Goal: Task Accomplishment & Management: Use online tool/utility

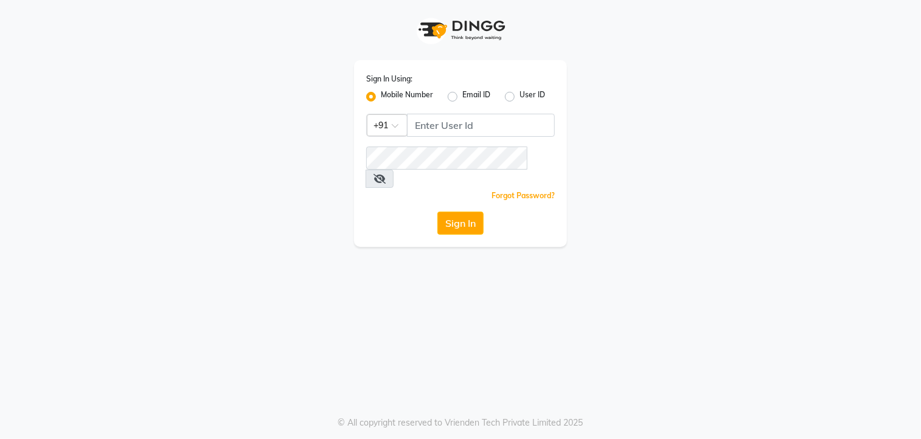
click at [462, 98] on label "Email ID" at bounding box center [476, 96] width 28 height 15
click at [462, 97] on input "Email ID" at bounding box center [466, 93] width 8 height 8
radio input "true"
click at [381, 98] on label "Mobile Number" at bounding box center [407, 96] width 52 height 15
click at [381, 97] on input "Mobile Number" at bounding box center [385, 93] width 8 height 8
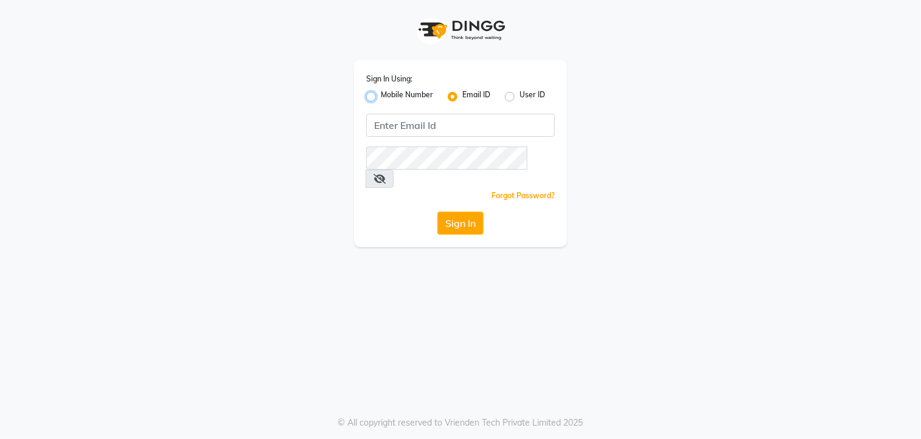
radio input "true"
radio input "false"
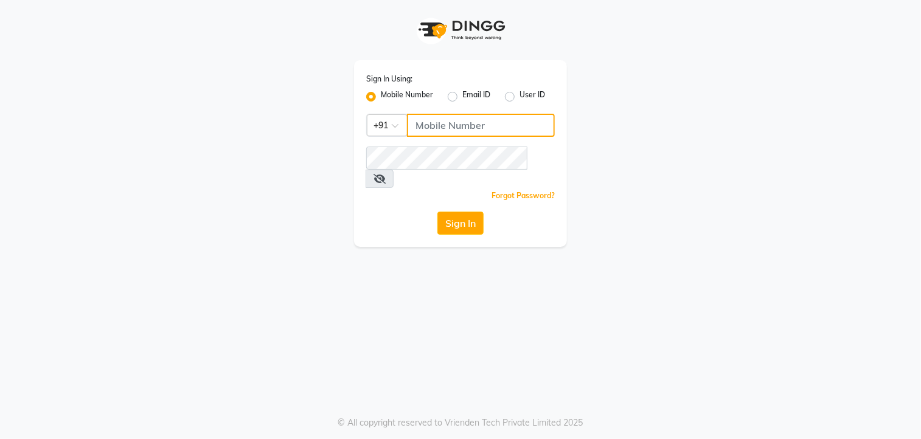
click at [462, 125] on input "Username" at bounding box center [481, 125] width 148 height 23
type input "8921473380"
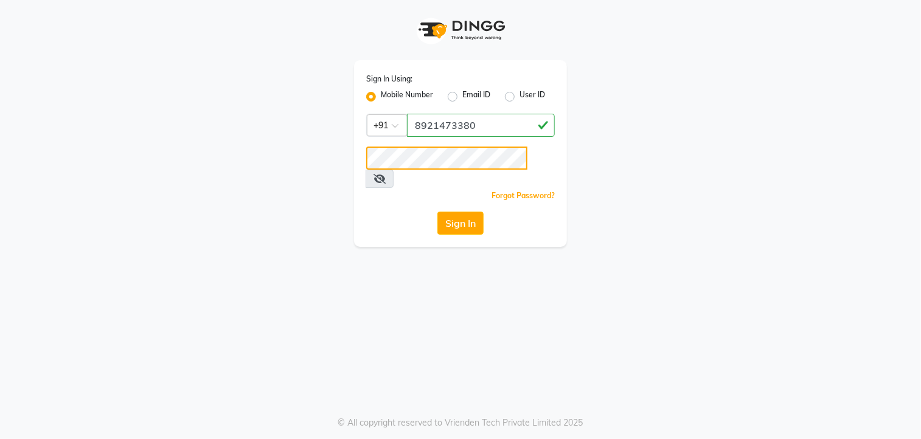
click at [437, 212] on button "Sign In" at bounding box center [460, 223] width 46 height 23
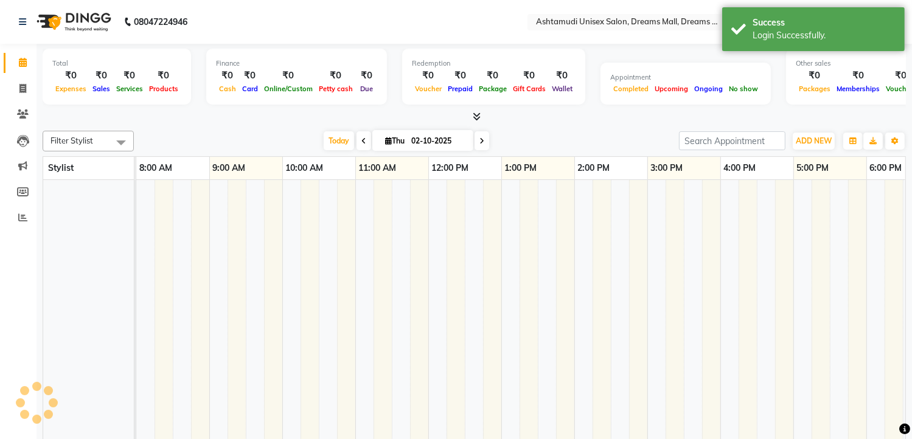
select select "en"
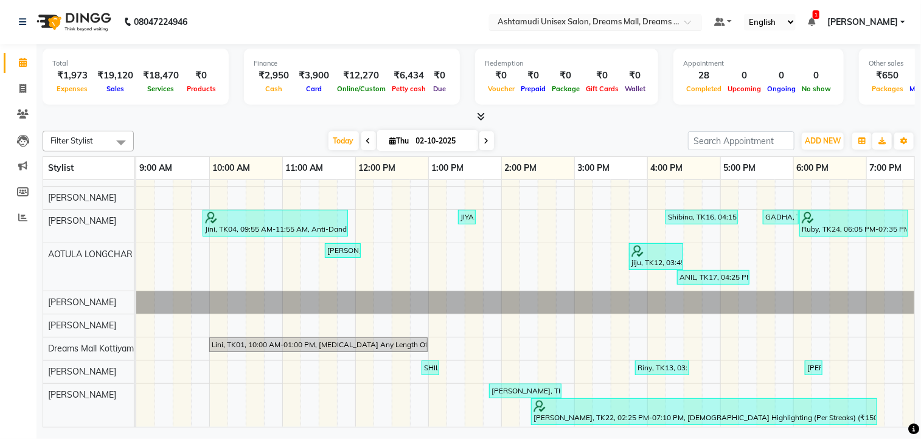
click at [664, 27] on div at bounding box center [595, 23] width 213 height 12
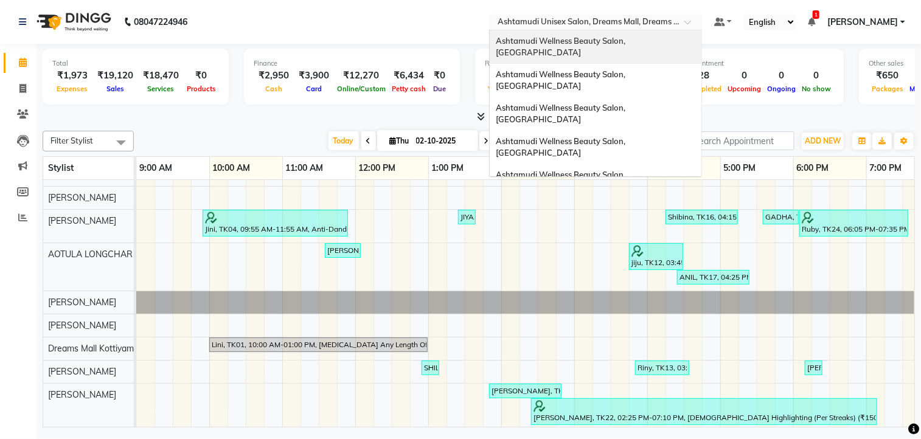
click at [627, 43] on span "Ashtamudi Wellness Beauty Salon, [GEOGRAPHIC_DATA]" at bounding box center [561, 47] width 131 height 22
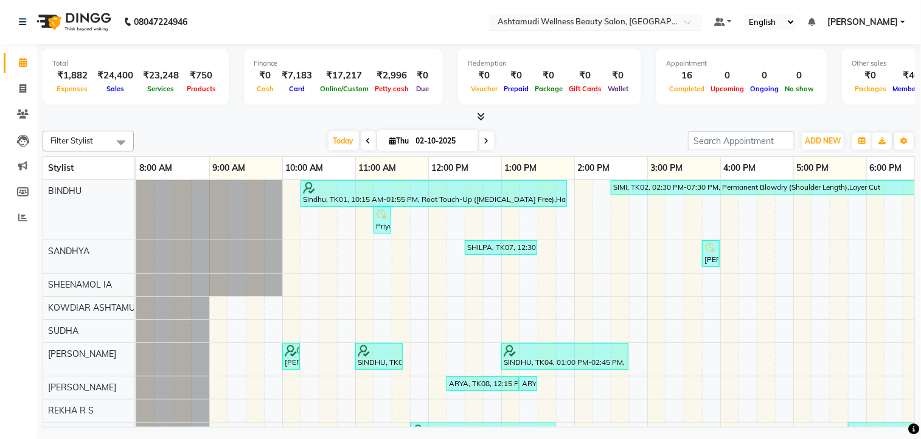
click at [635, 19] on input "text" at bounding box center [583, 23] width 176 height 12
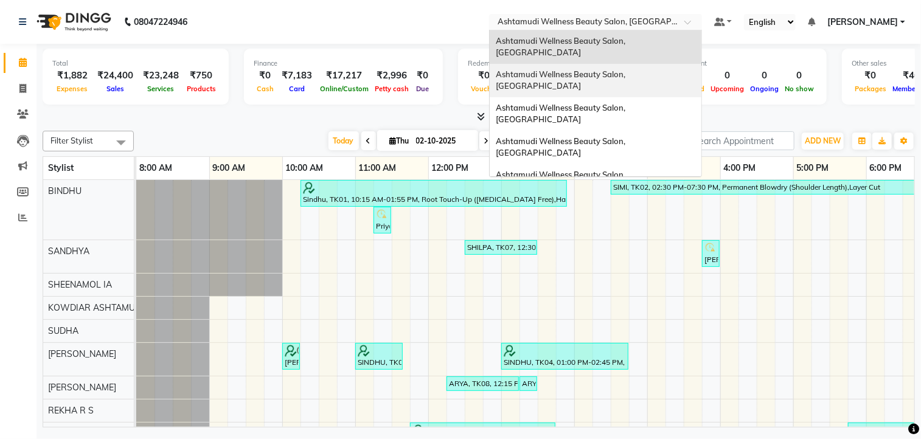
click at [613, 69] on span "Ashtamudi Wellness Beauty Salon, [GEOGRAPHIC_DATA]" at bounding box center [561, 80] width 131 height 22
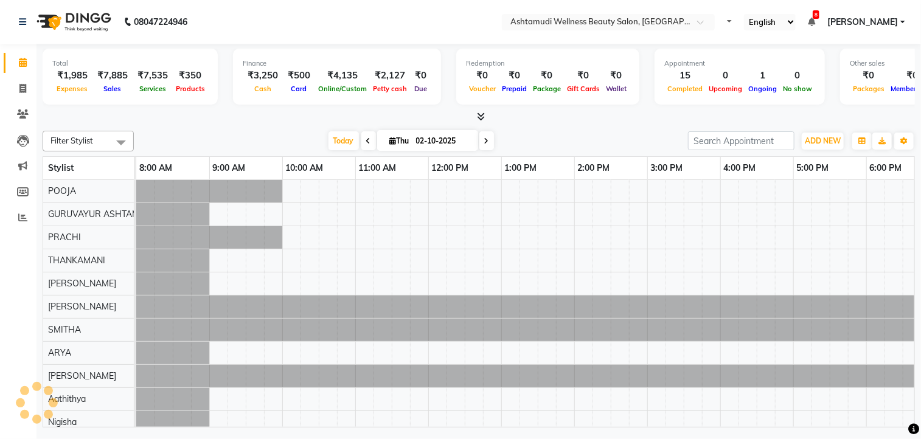
select select "en"
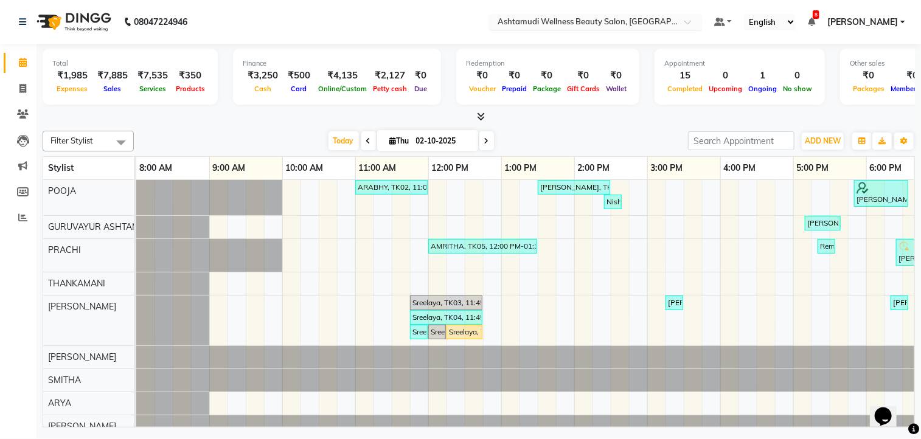
click at [617, 22] on input "text" at bounding box center [583, 23] width 176 height 12
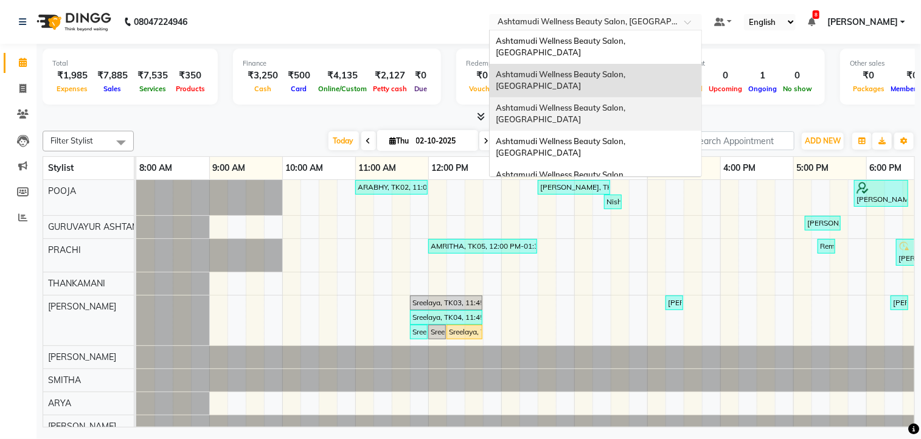
click at [627, 103] on span "Ashtamudi Wellness Beauty Salon, [GEOGRAPHIC_DATA]" at bounding box center [561, 114] width 131 height 22
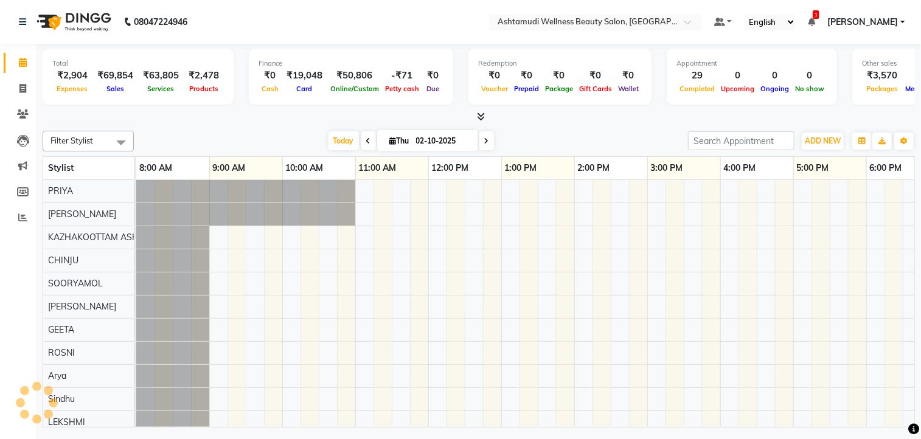
select select "en"
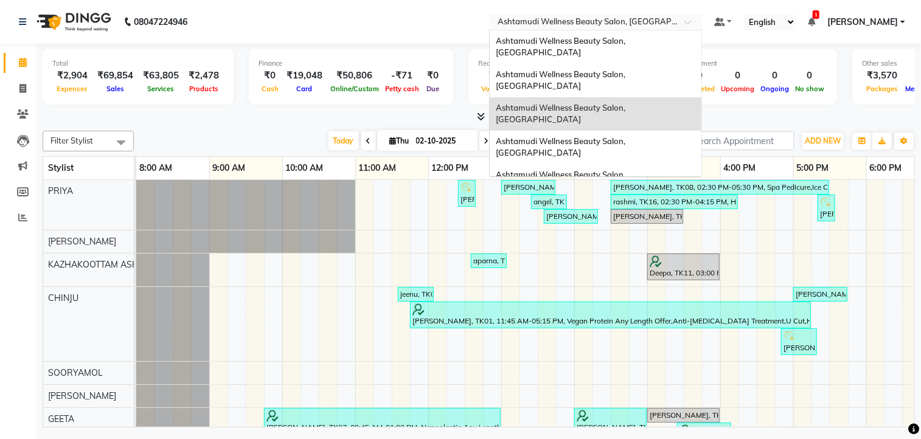
click at [658, 20] on div at bounding box center [595, 23] width 213 height 12
click at [623, 136] on span "Ashtamudi Wellness Beauty Salon, [GEOGRAPHIC_DATA]" at bounding box center [561, 147] width 131 height 22
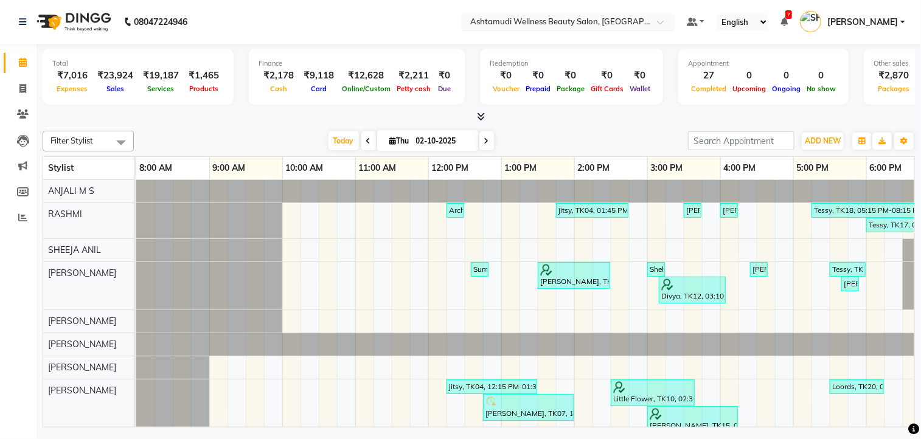
click at [614, 26] on input "text" at bounding box center [556, 23] width 176 height 12
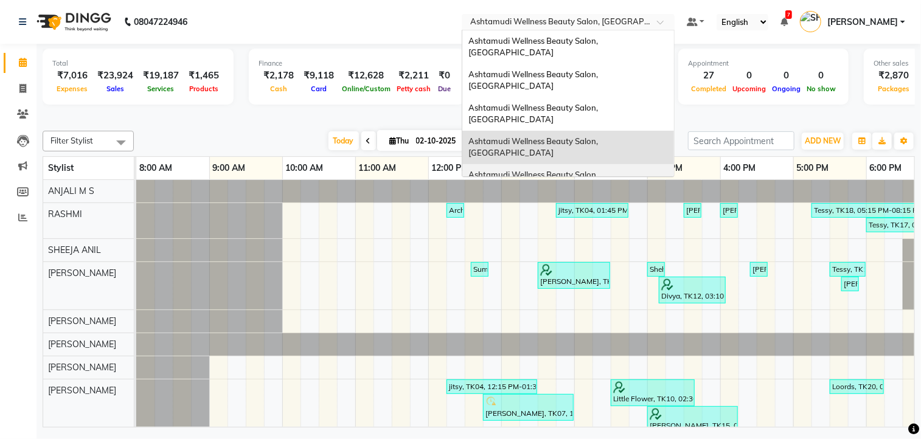
click at [600, 170] on span "Ashtamudi Wellness Beauty Salon, [GEOGRAPHIC_DATA]" at bounding box center [533, 181] width 131 height 22
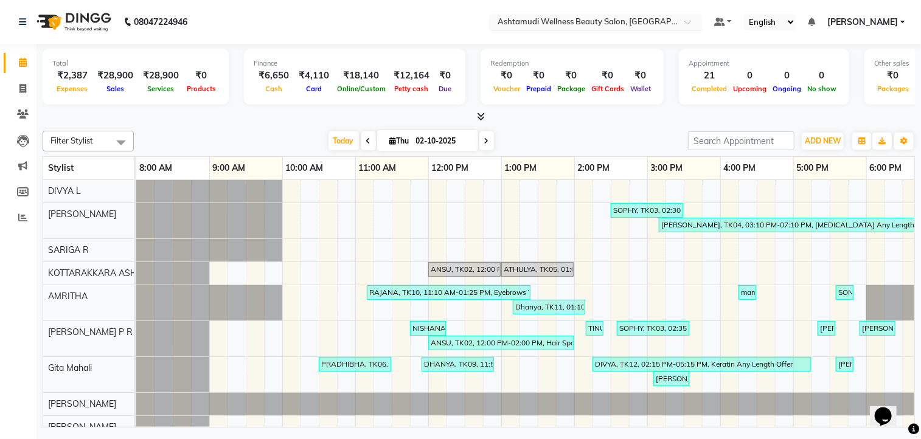
click at [610, 24] on input "text" at bounding box center [583, 23] width 176 height 12
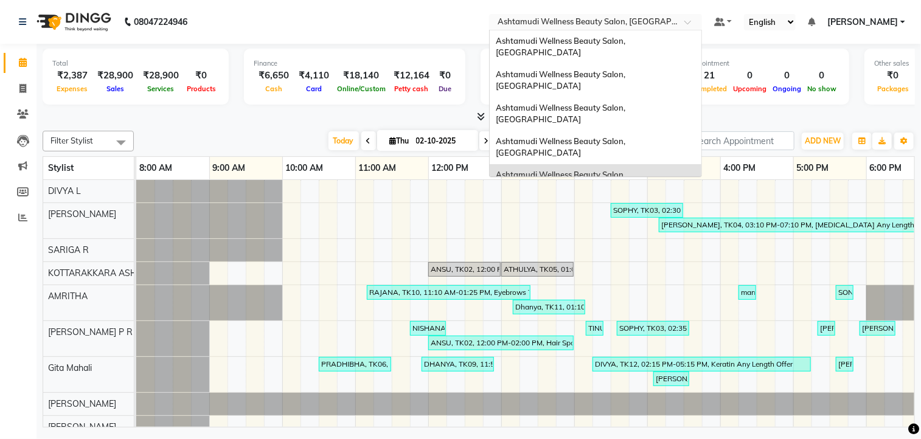
scroll to position [182, 0]
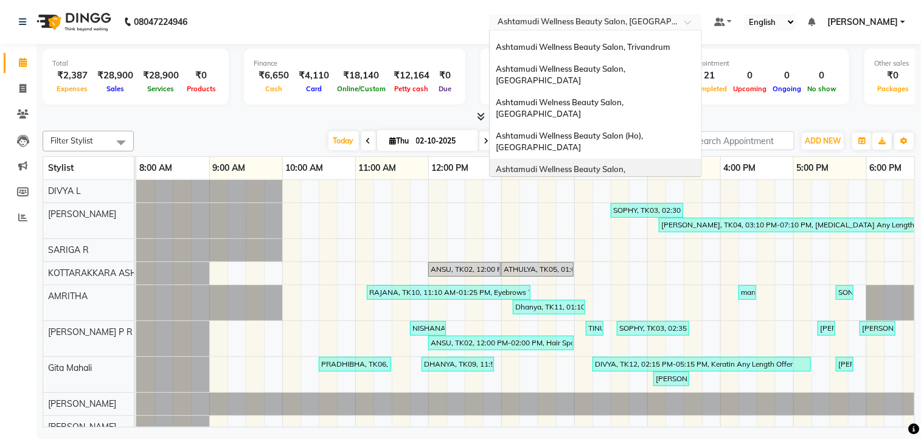
click at [623, 159] on div "Ashtamudi Wellness Beauty Salon, [GEOGRAPHIC_DATA]" at bounding box center [596, 175] width 212 height 33
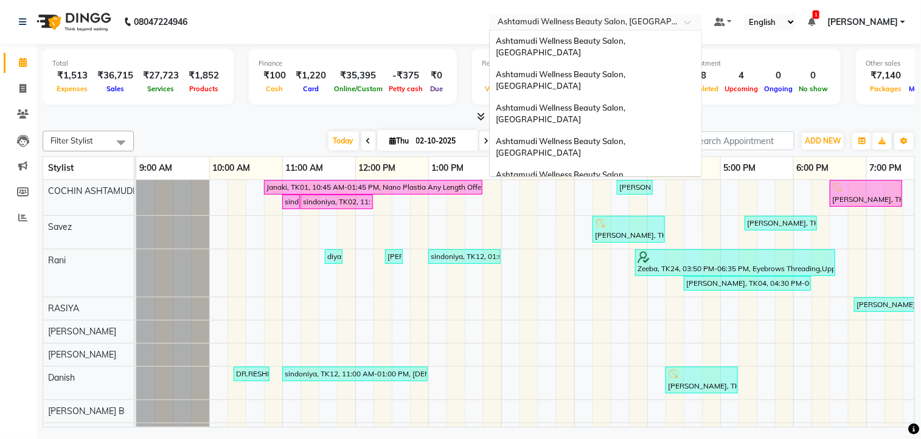
click at [642, 23] on input "text" at bounding box center [583, 23] width 176 height 12
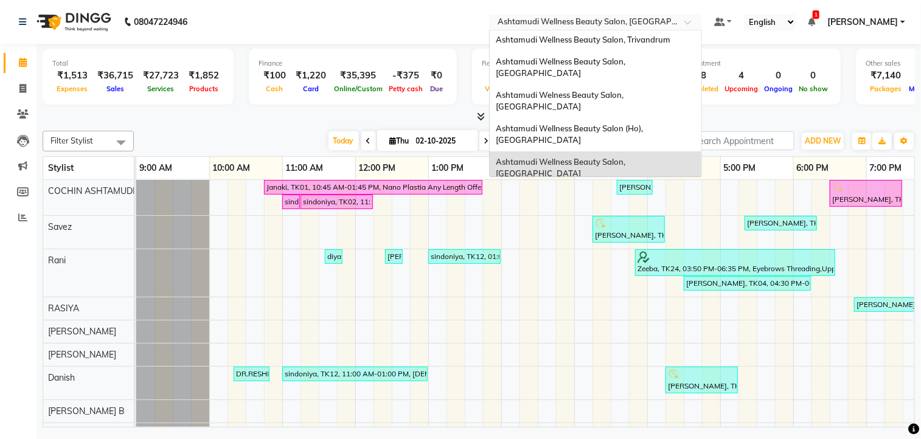
click at [627, 190] on span "Ashtamudi Wellness Beauty Salon, [GEOGRAPHIC_DATA]" at bounding box center [561, 201] width 131 height 22
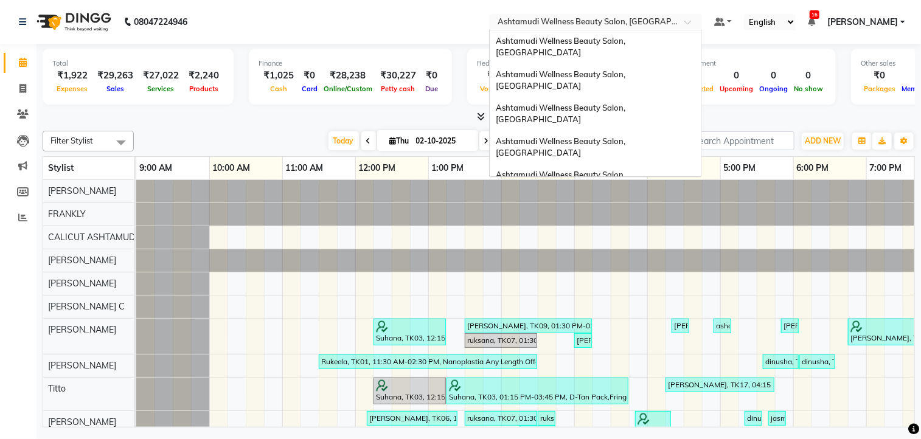
click at [638, 26] on input "text" at bounding box center [583, 23] width 176 height 12
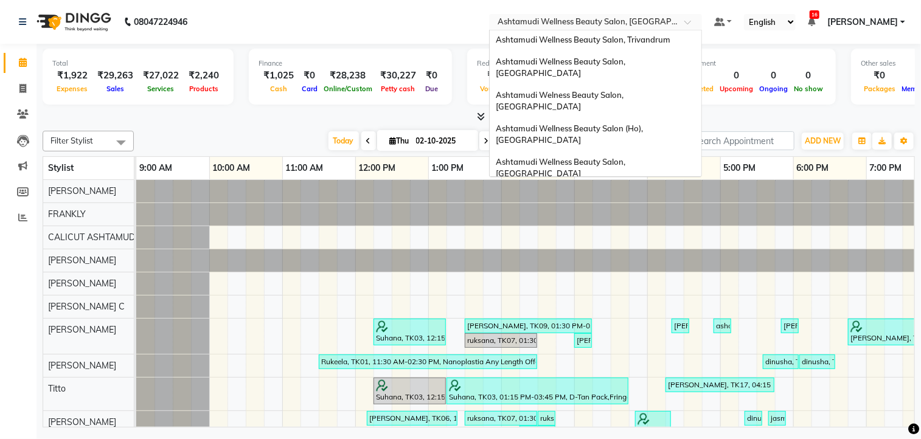
click at [633, 218] on div "Ashtamudi Beauty Lounge, [GEOGRAPHIC_DATA]" at bounding box center [596, 229] width 212 height 22
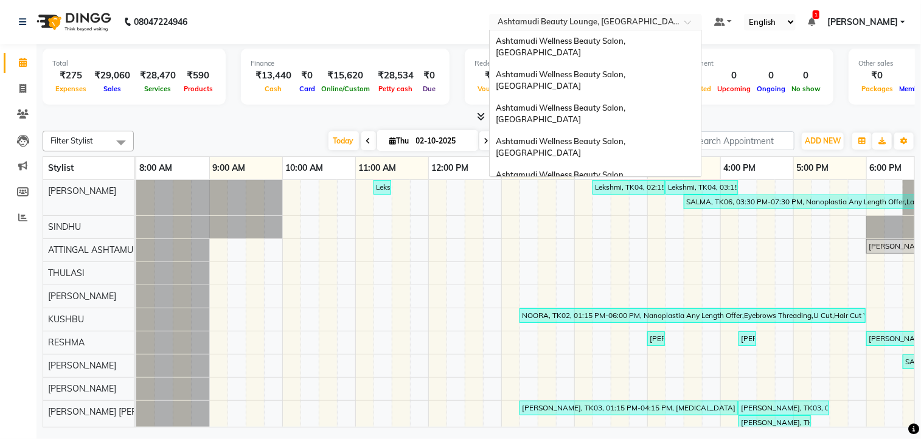
click at [608, 16] on div "× Ashtamudi Beauty Lounge, Attingal" at bounding box center [589, 22] width 183 height 12
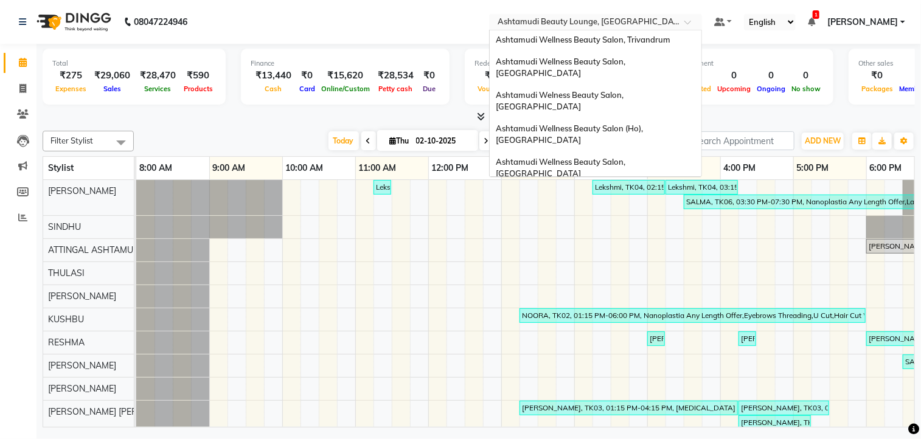
click at [597, 245] on span "Ashtamudi Wellness Beauty Salon, Alappuzha" at bounding box center [561, 256] width 131 height 22
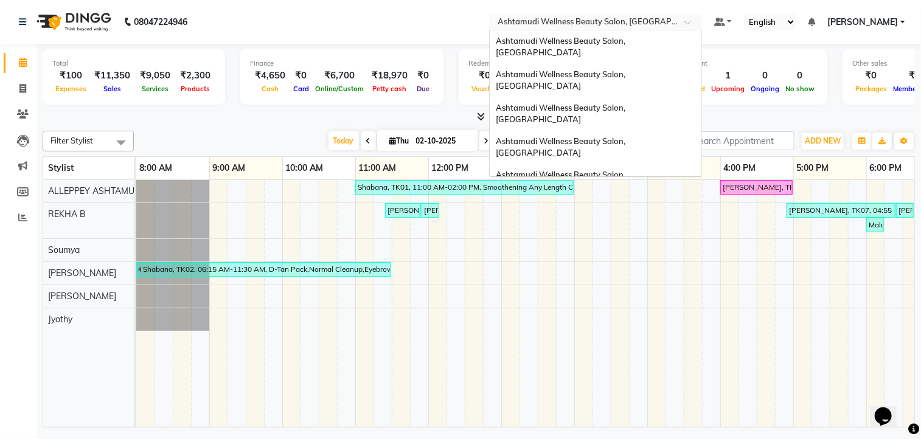
click at [639, 23] on input "text" at bounding box center [583, 23] width 176 height 12
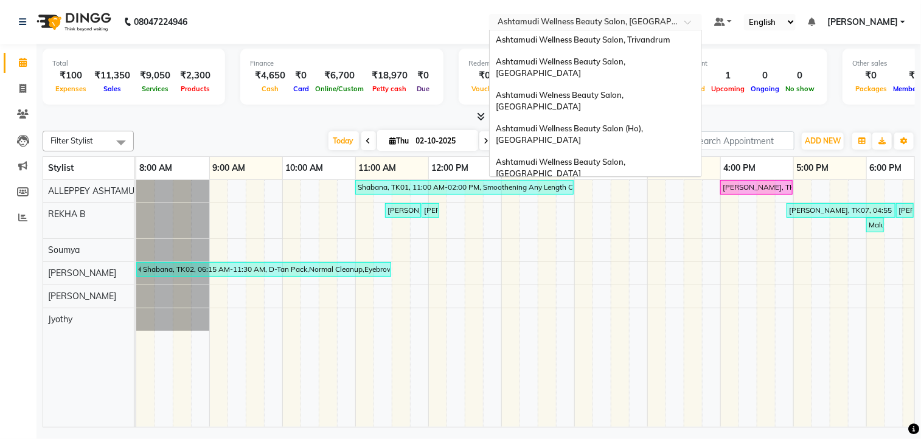
click at [623, 279] on span "Ashtamudi Unisex Salon, Dreams Mall, Dreams Mall Kottiyam" at bounding box center [592, 290] width 193 height 22
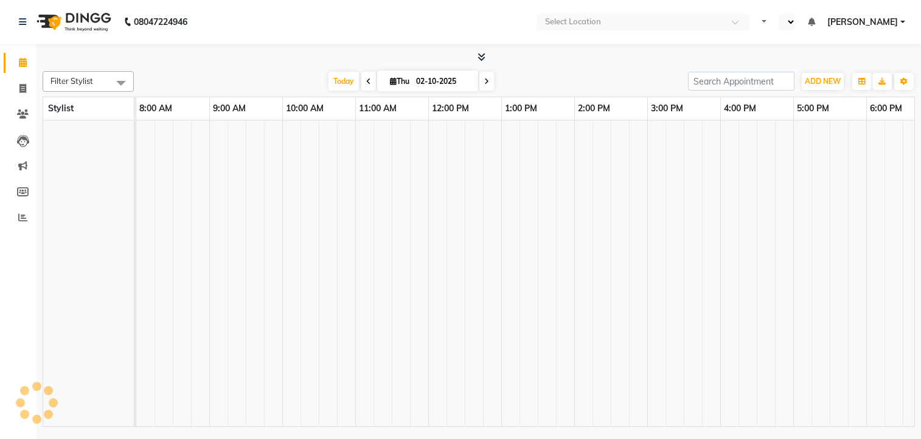
select select "en"
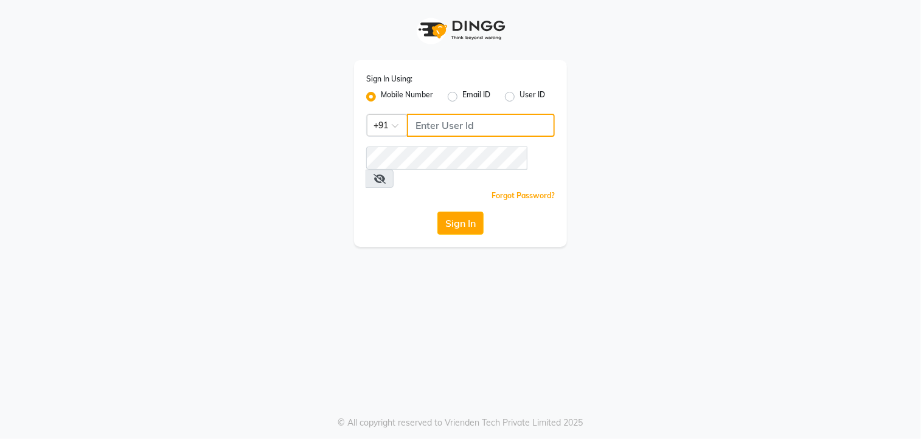
drag, startPoint x: 456, startPoint y: 119, endPoint x: 450, endPoint y: 124, distance: 7.7
click at [456, 119] on input "Username" at bounding box center [481, 125] width 148 height 23
type input "8921473380"
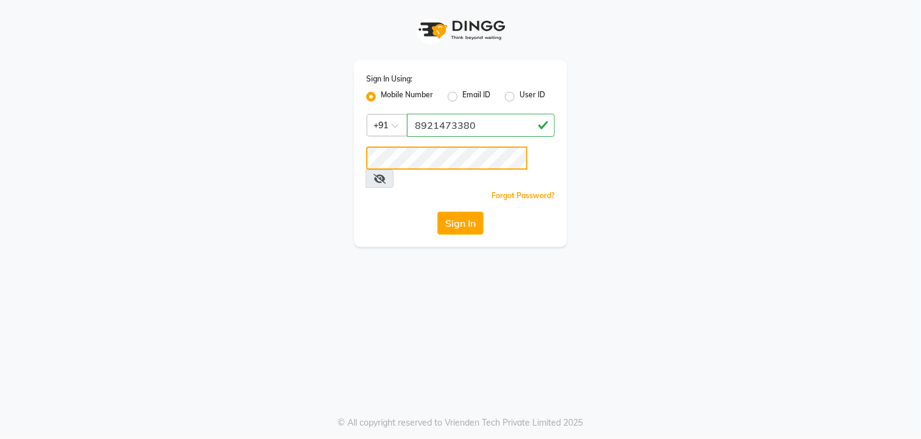
click at [437, 212] on button "Sign In" at bounding box center [460, 223] width 46 height 23
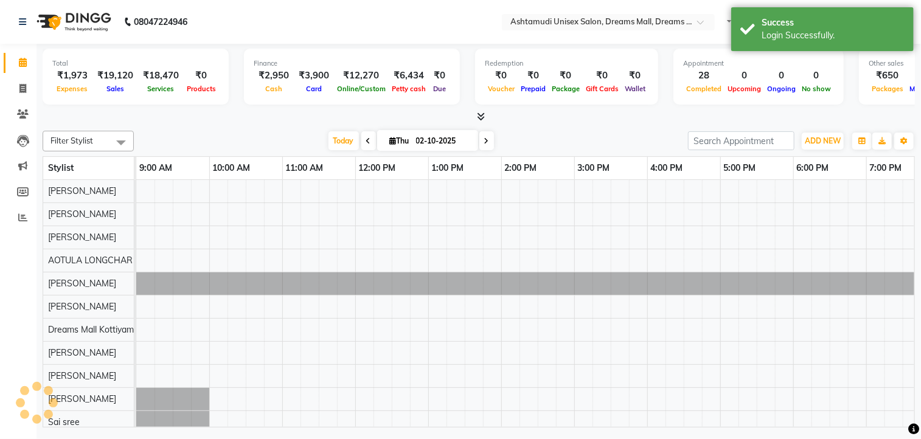
select select "en"
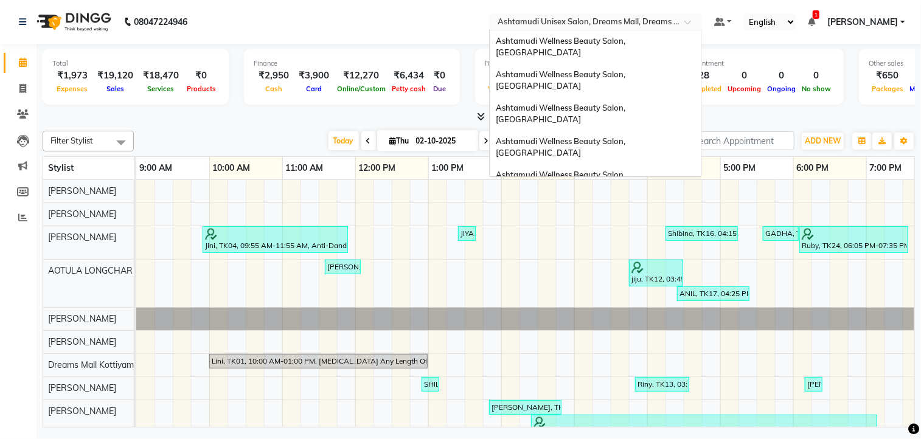
click at [610, 17] on input "text" at bounding box center [583, 23] width 176 height 12
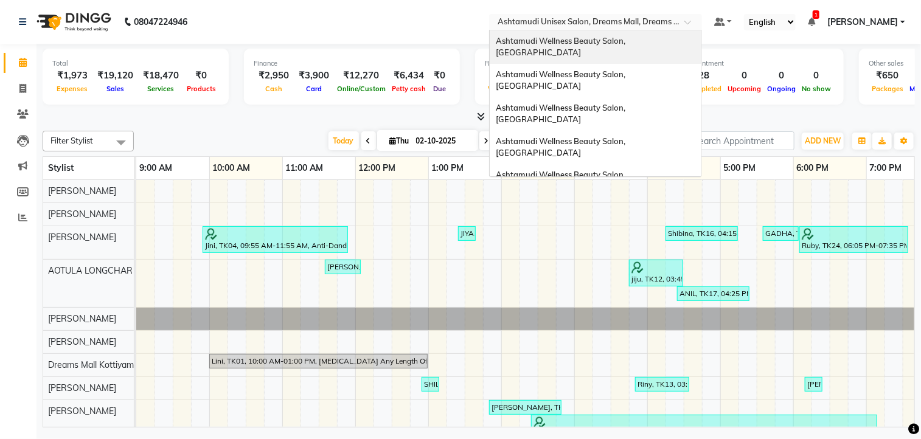
click at [594, 44] on span "Ashtamudi Wellness Beauty Salon, [GEOGRAPHIC_DATA]" at bounding box center [561, 47] width 131 height 22
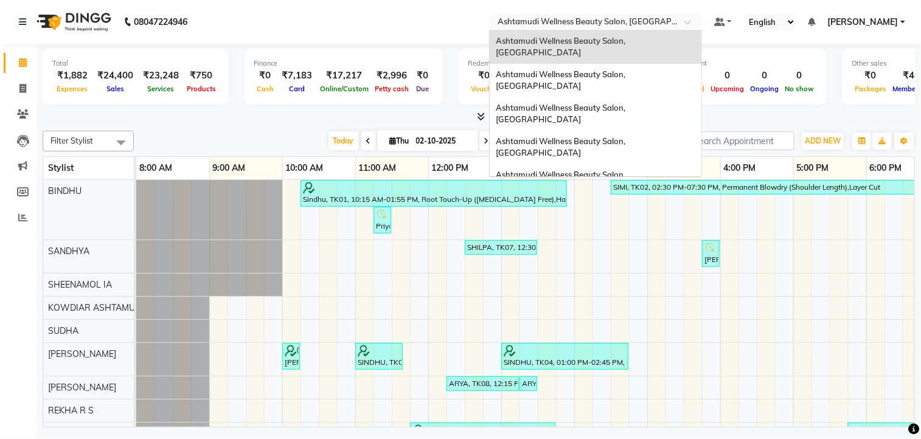
click at [650, 19] on input "text" at bounding box center [583, 23] width 176 height 12
click at [627, 170] on span "Ashtamudi Wellness Beauty Salon, Kottarakkara" at bounding box center [561, 181] width 131 height 22
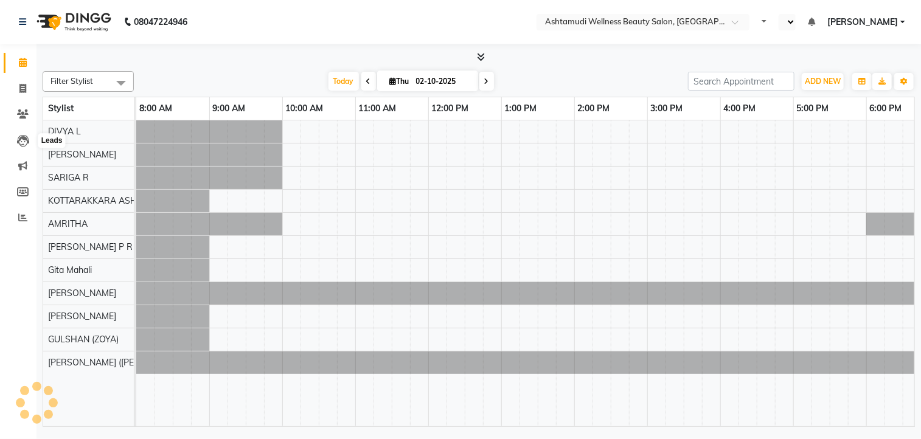
select select "en"
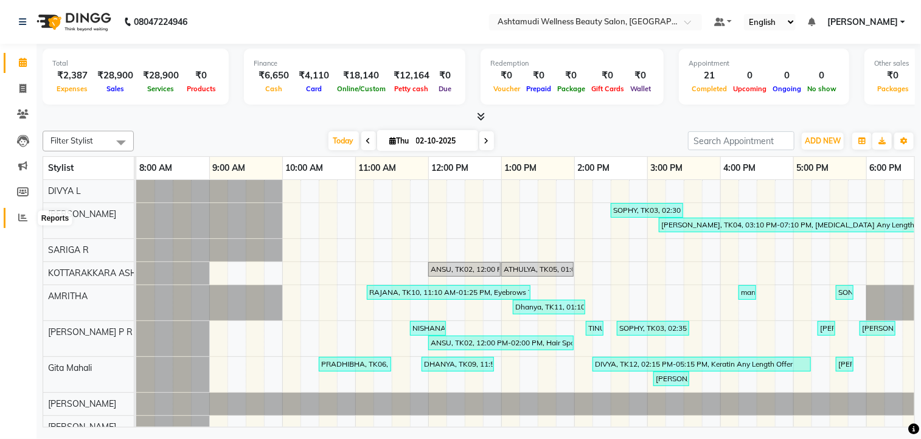
click at [23, 215] on icon at bounding box center [22, 217] width 9 height 9
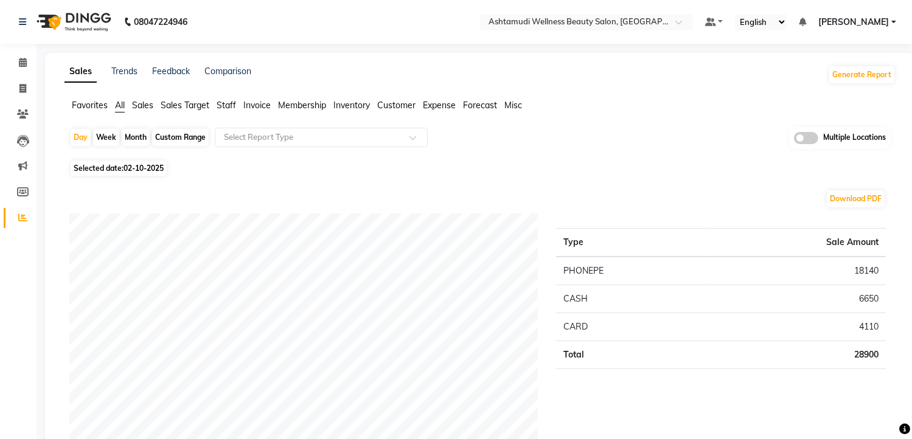
click at [129, 170] on span "02-10-2025" at bounding box center [143, 168] width 40 height 9
select select "10"
select select "2025"
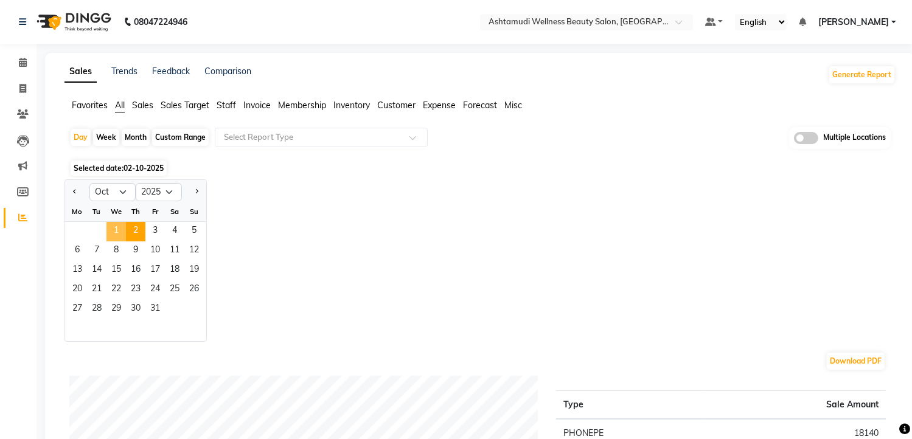
click at [109, 232] on span "1" at bounding box center [115, 231] width 19 height 19
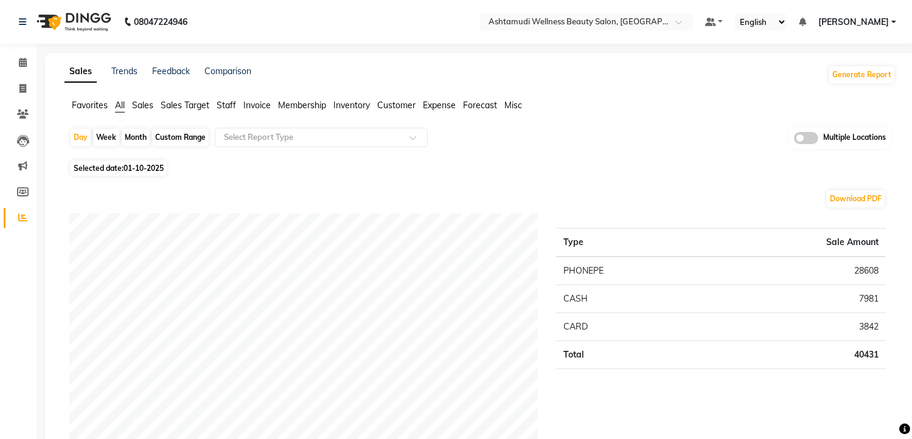
click at [148, 165] on span "01-10-2025" at bounding box center [143, 168] width 40 height 9
select select "10"
select select "2025"
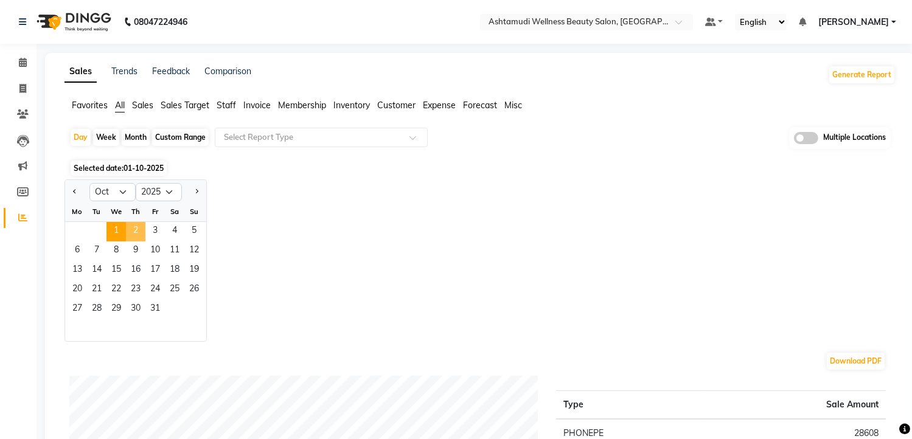
click at [136, 228] on span "2" at bounding box center [135, 231] width 19 height 19
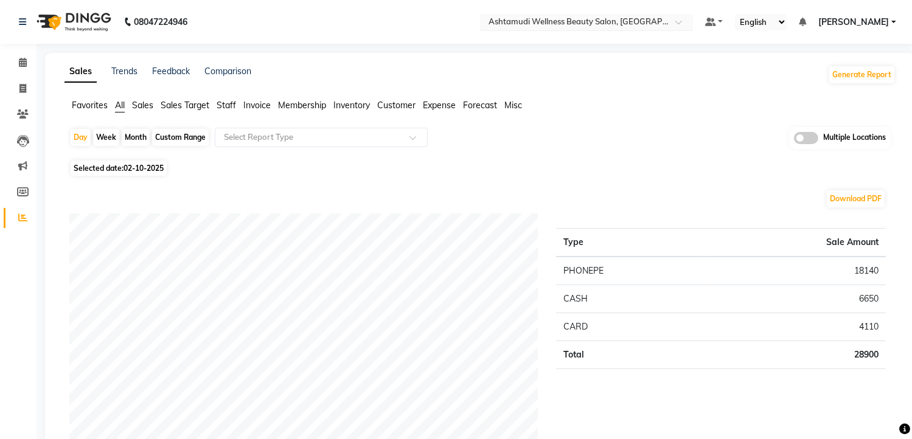
click at [601, 27] on input "text" at bounding box center [574, 23] width 176 height 12
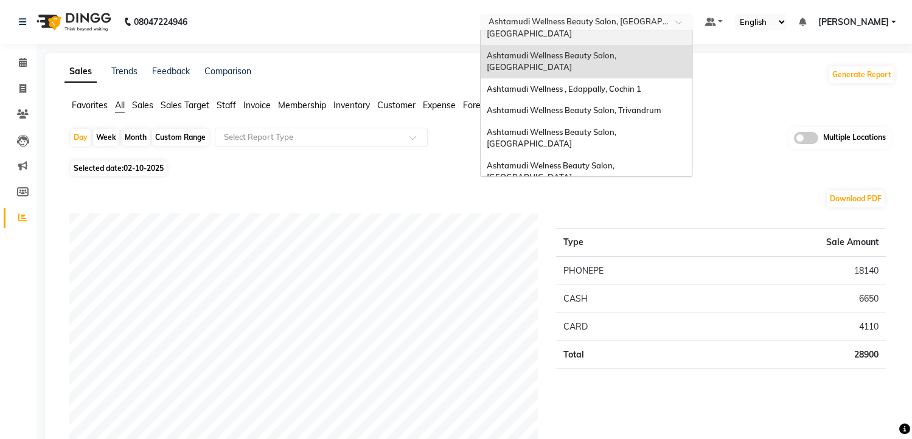
scroll to position [122, 0]
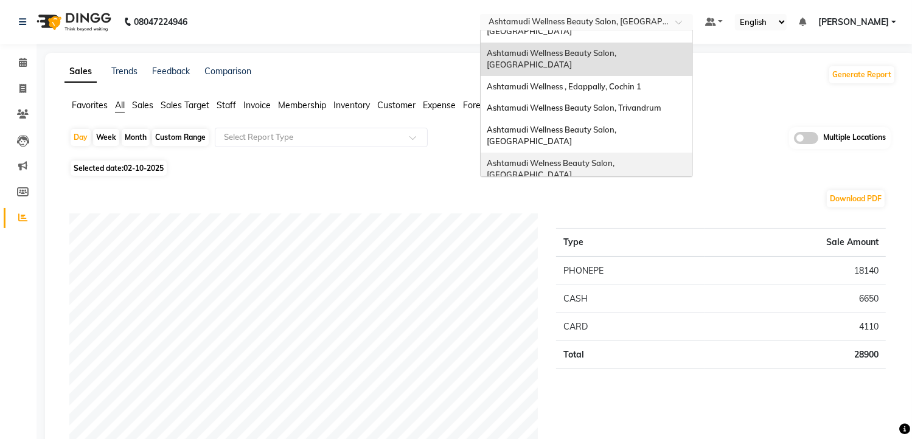
click at [616, 158] on span "Ashtamudi Welness Beauty Salon, [GEOGRAPHIC_DATA]" at bounding box center [552, 169] width 130 height 22
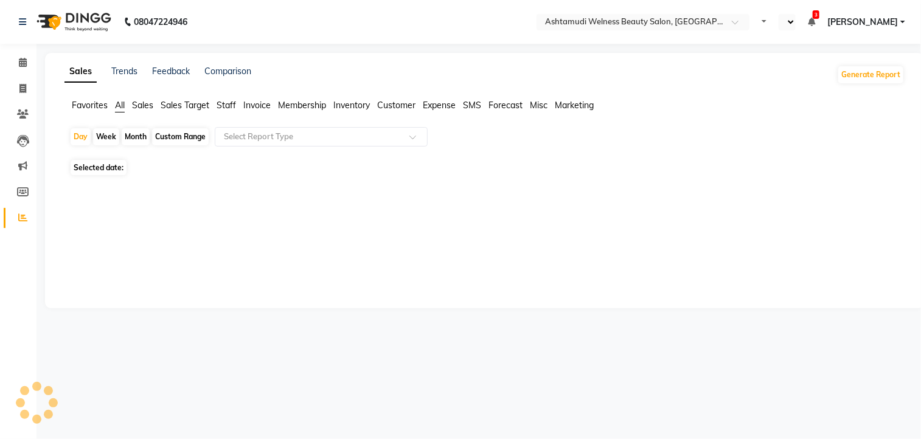
select select "en"
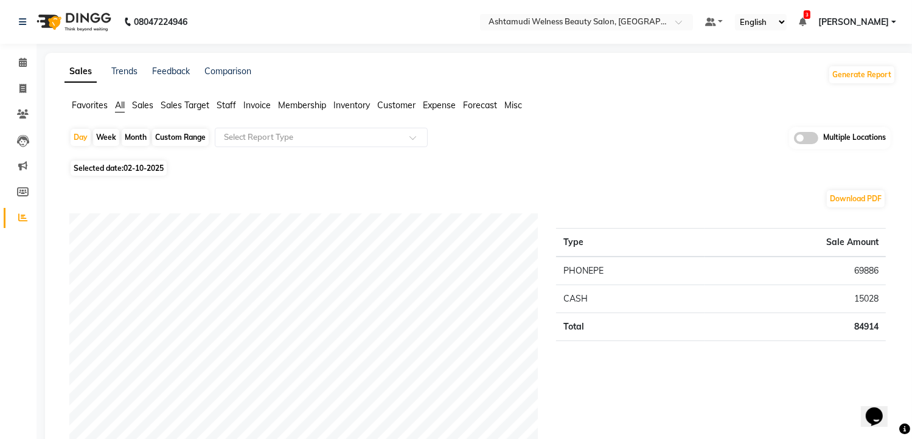
click at [153, 165] on span "02-10-2025" at bounding box center [143, 168] width 40 height 9
select select "10"
select select "2025"
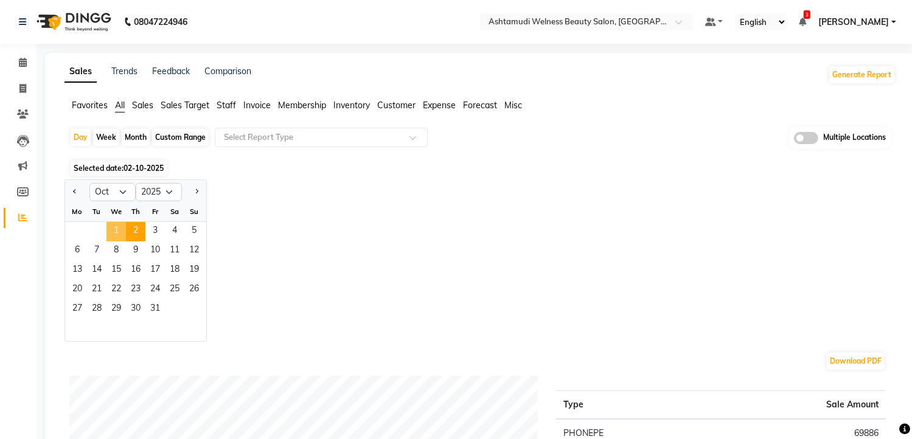
click at [114, 232] on span "1" at bounding box center [115, 231] width 19 height 19
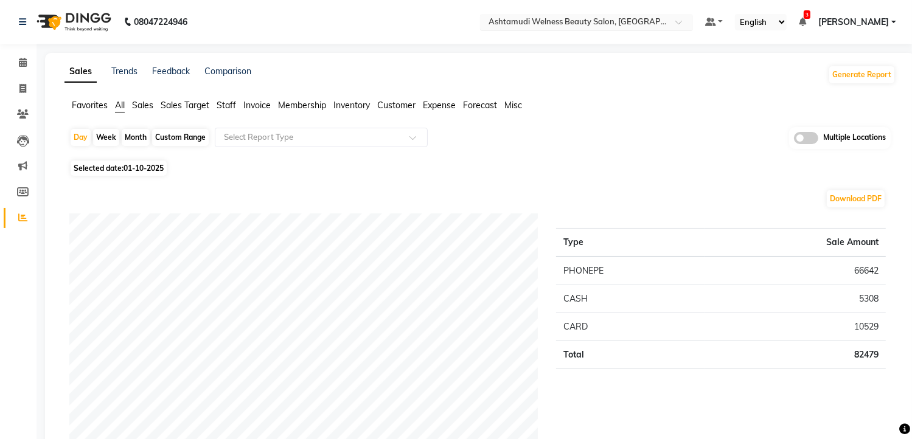
click at [638, 21] on input "text" at bounding box center [574, 23] width 176 height 12
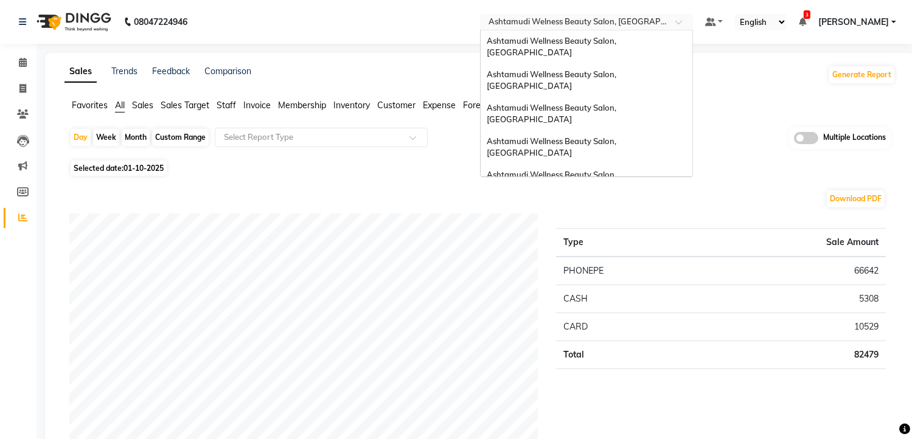
scroll to position [173, 0]
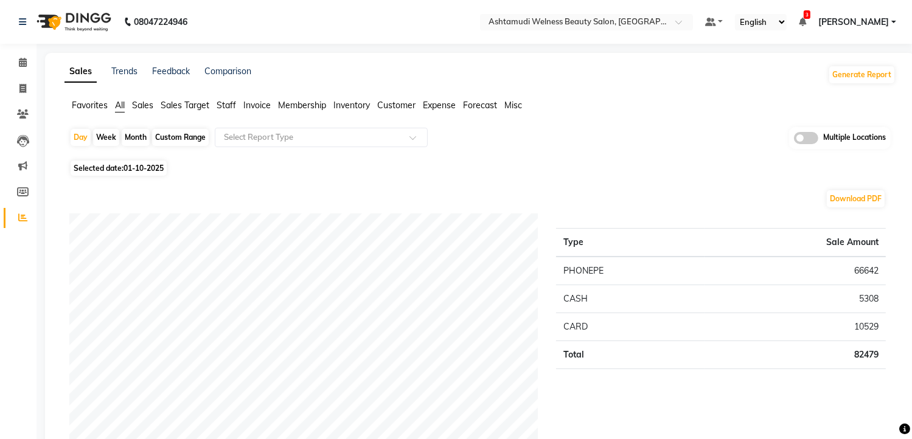
click at [141, 167] on span "01-10-2025" at bounding box center [143, 168] width 40 height 9
select select "10"
select select "2025"
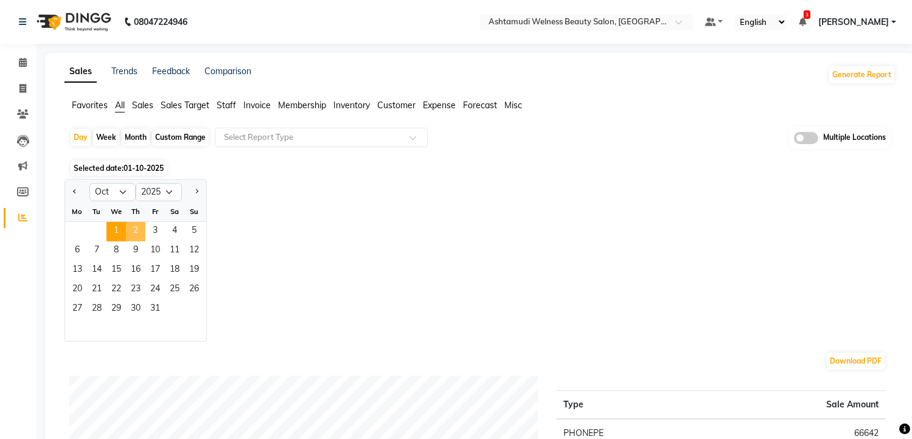
click at [137, 228] on span "2" at bounding box center [135, 231] width 19 height 19
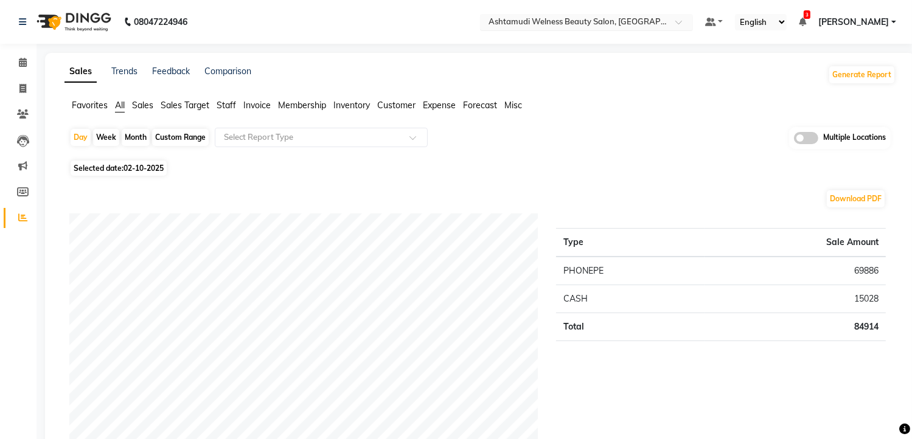
click at [639, 23] on input "text" at bounding box center [574, 23] width 176 height 12
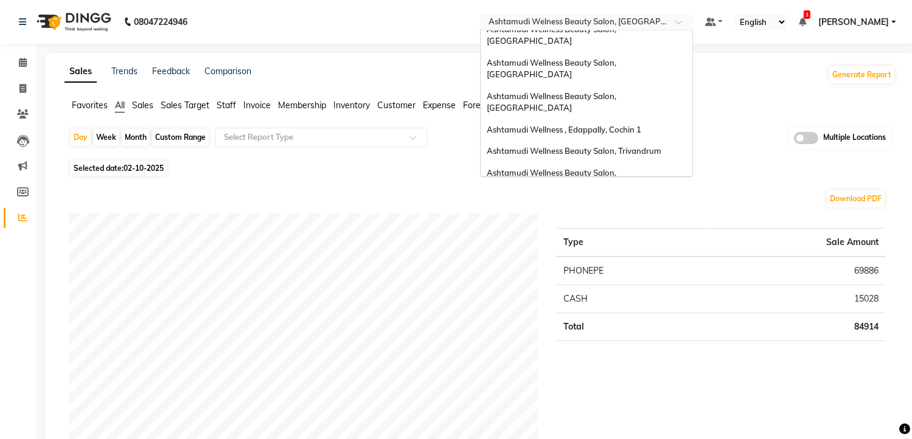
scroll to position [0, 0]
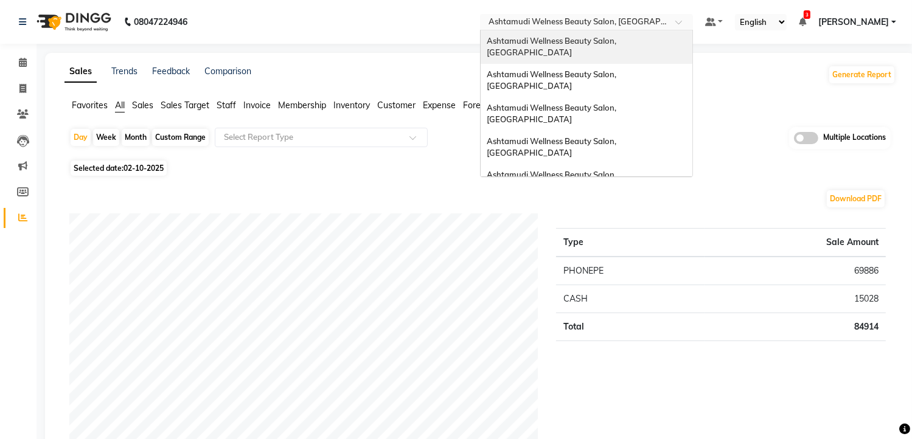
click at [647, 46] on div "Ashtamudi Wellness Beauty Salon, [GEOGRAPHIC_DATA]" at bounding box center [587, 46] width 212 height 33
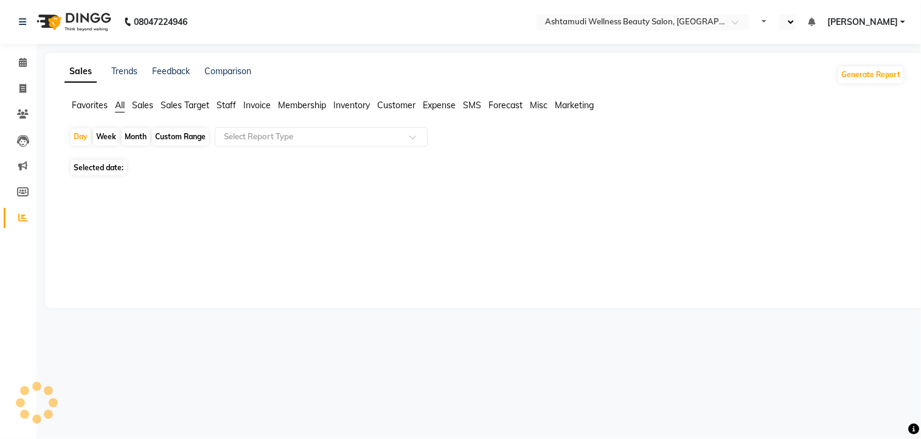
select select "en"
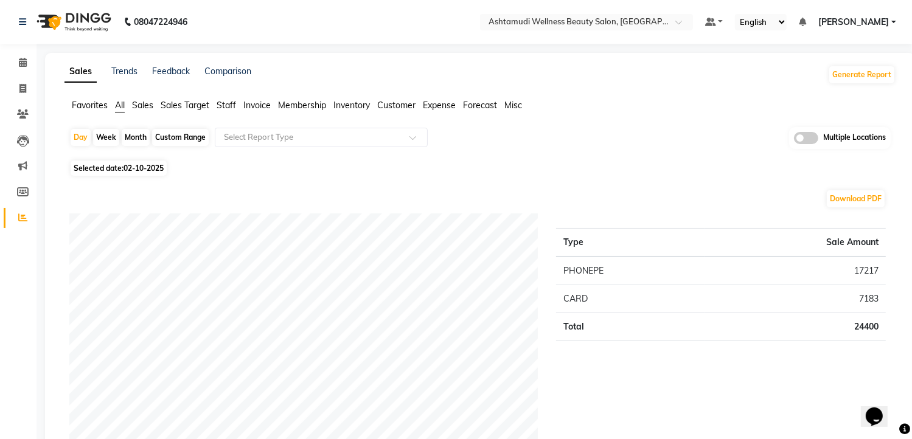
click at [149, 167] on span "02-10-2025" at bounding box center [143, 168] width 40 height 9
select select "10"
select select "2025"
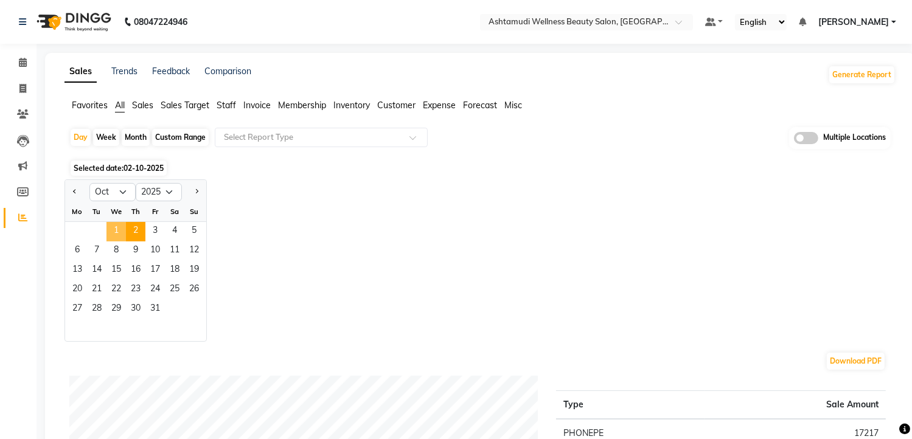
click at [113, 234] on span "1" at bounding box center [115, 231] width 19 height 19
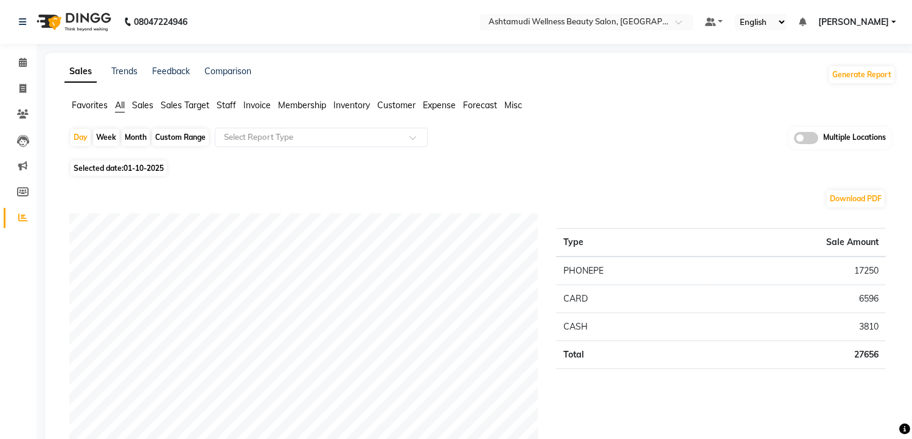
click at [160, 169] on span "01-10-2025" at bounding box center [143, 168] width 40 height 9
select select "10"
select select "2025"
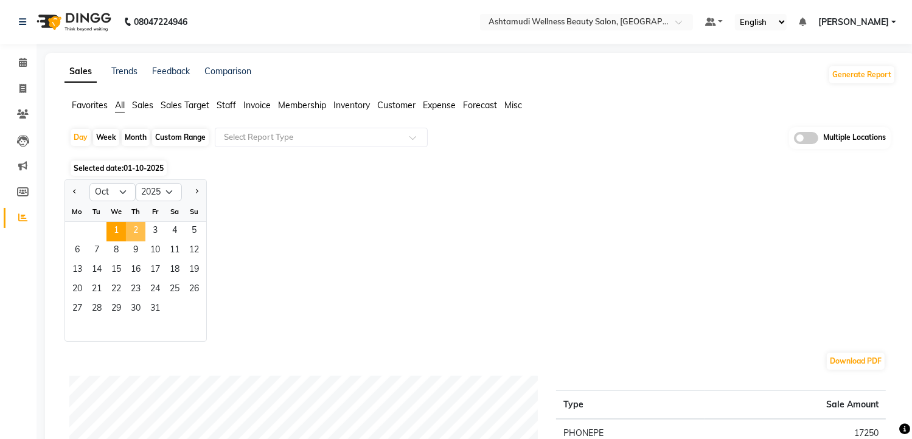
click at [131, 229] on span "2" at bounding box center [135, 231] width 19 height 19
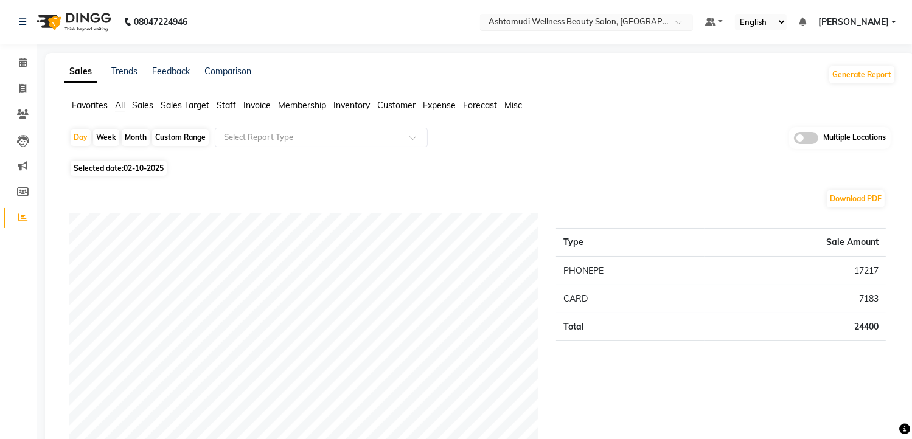
click at [644, 16] on div "Select Location × Ashtamudi Wellness Beauty Salon, Kowdiar" at bounding box center [576, 22] width 189 height 12
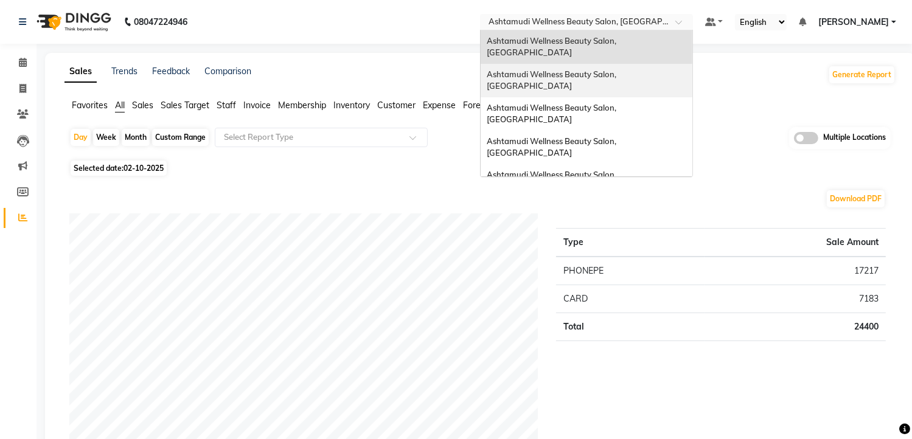
click at [618, 69] on span "Ashtamudi Wellness Beauty Salon, Guruvayur" at bounding box center [552, 80] width 131 height 22
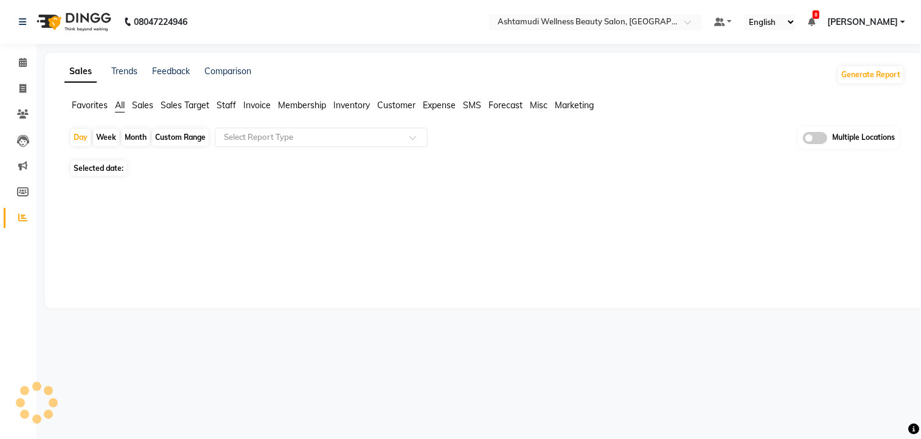
select select "en"
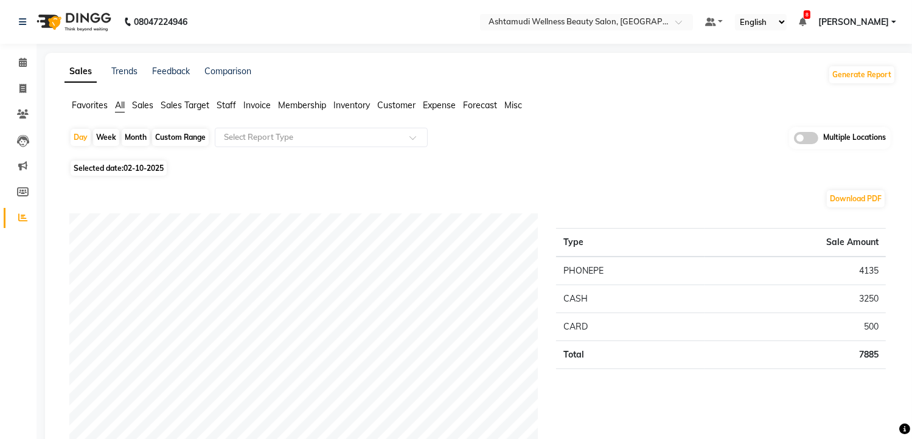
click at [161, 162] on span "Selected date: 02-10-2025" at bounding box center [119, 168] width 96 height 15
select select "10"
select select "2025"
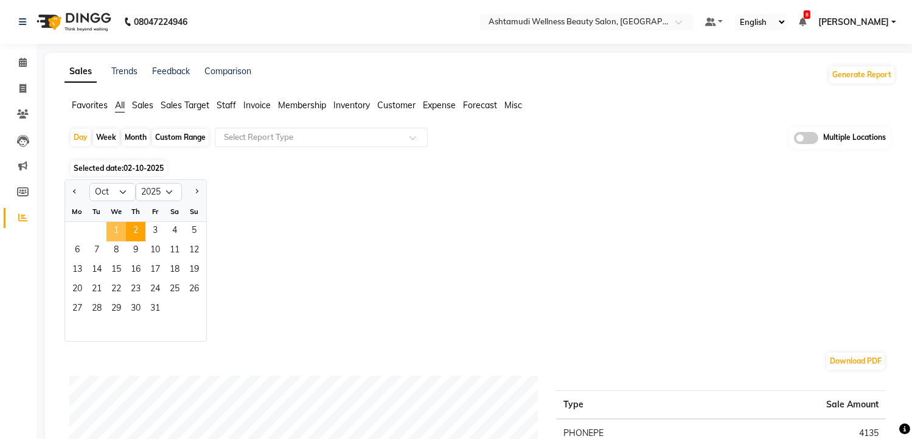
click at [114, 235] on span "1" at bounding box center [115, 231] width 19 height 19
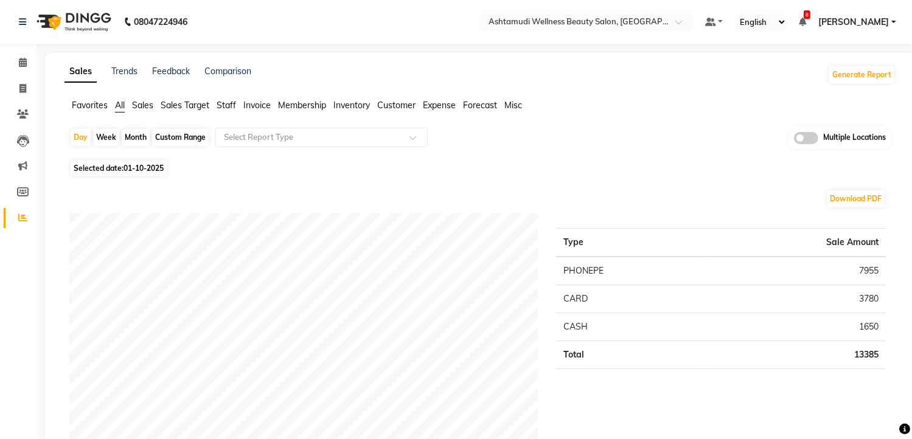
click at [127, 169] on span "01-10-2025" at bounding box center [143, 168] width 40 height 9
select select "10"
select select "2025"
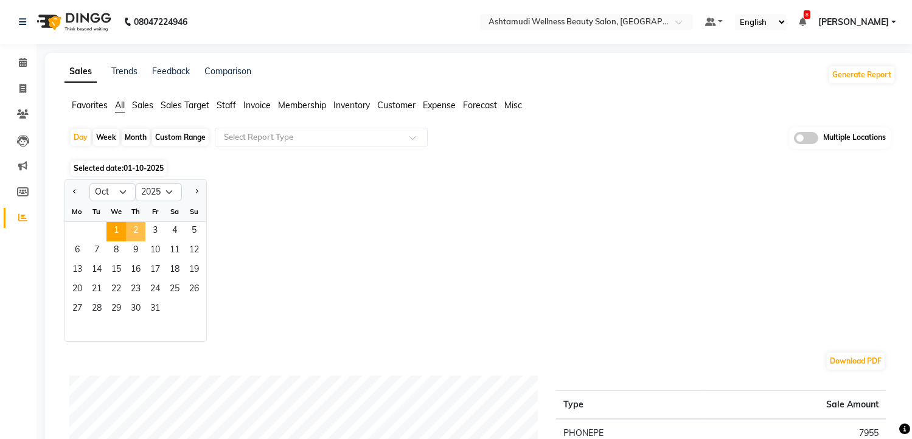
click at [131, 233] on span "2" at bounding box center [135, 231] width 19 height 19
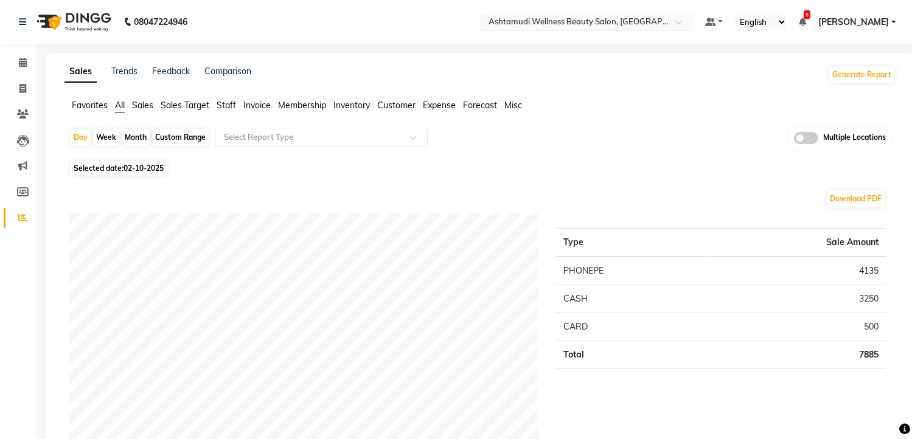
click at [645, 23] on input "text" at bounding box center [574, 23] width 176 height 12
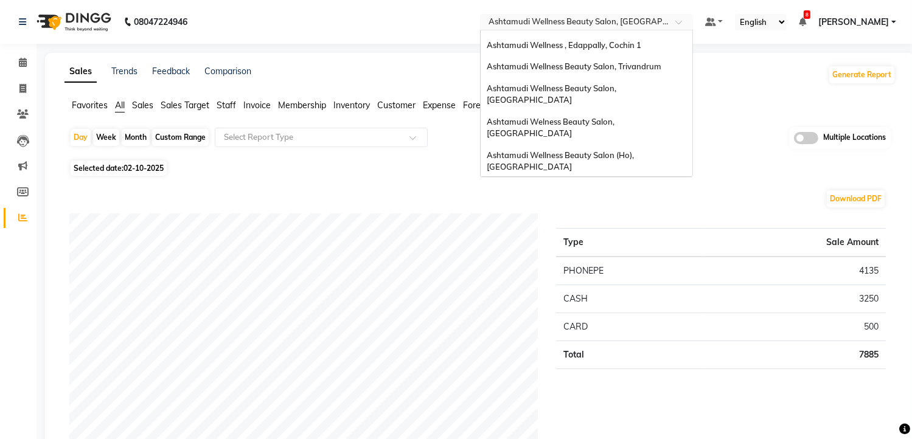
scroll to position [190, 0]
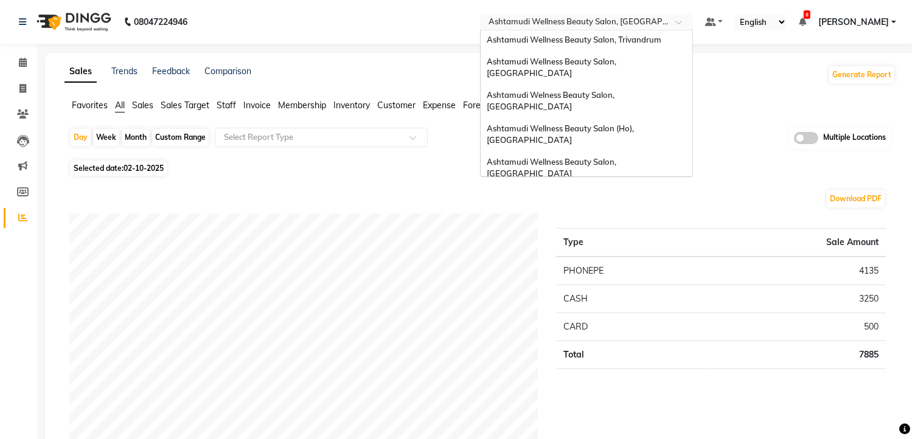
click at [602, 279] on span "Ashtamudi Unisex Salon, Dreams Mall, Dreams Mall Kottiyam" at bounding box center [583, 290] width 193 height 22
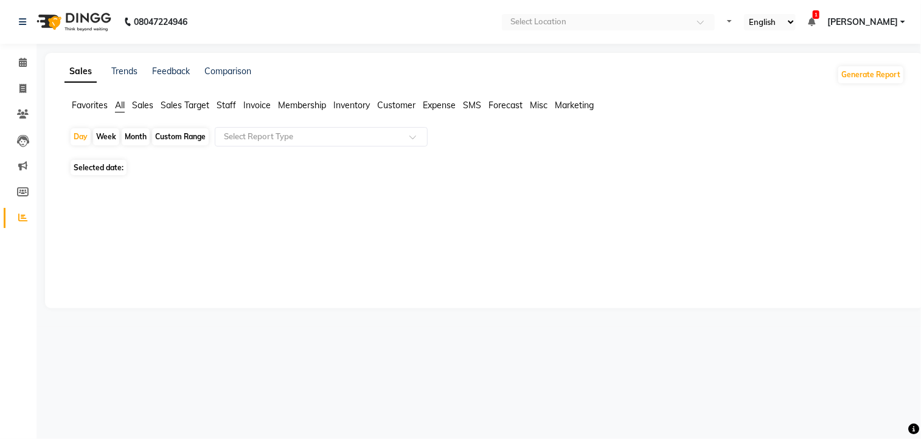
select select "en"
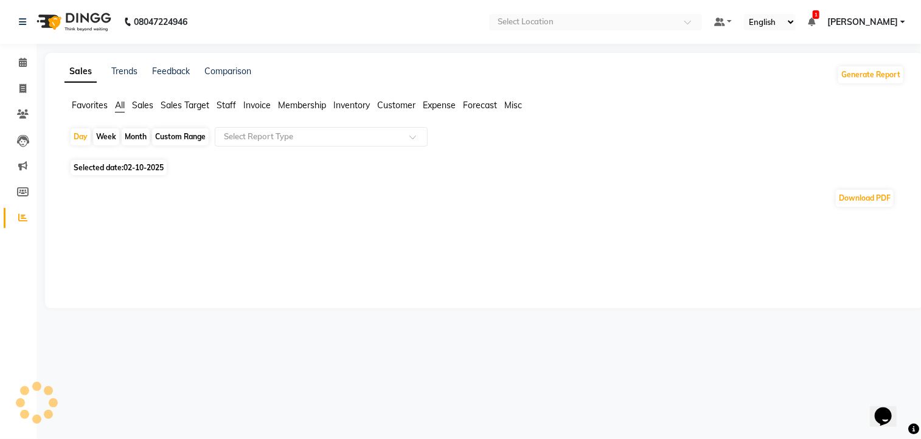
click at [159, 169] on span "02-10-2025" at bounding box center [143, 167] width 40 height 9
select select "10"
select select "2025"
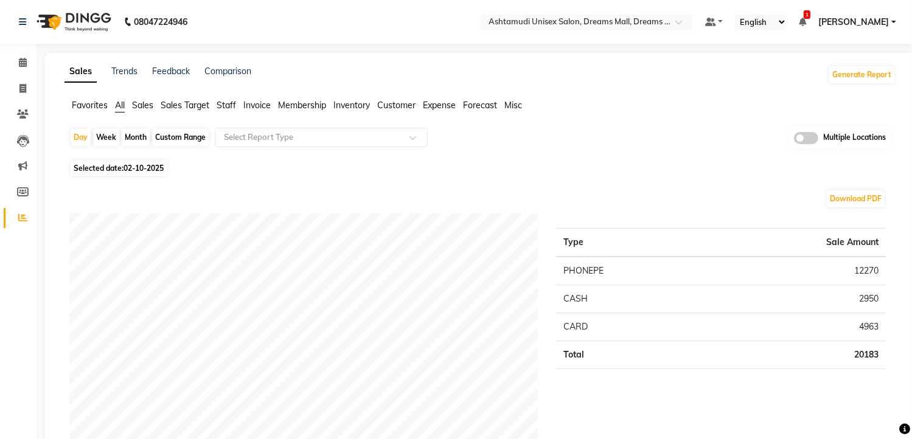
click at [156, 169] on span "02-10-2025" at bounding box center [143, 168] width 40 height 9
select select "10"
select select "2025"
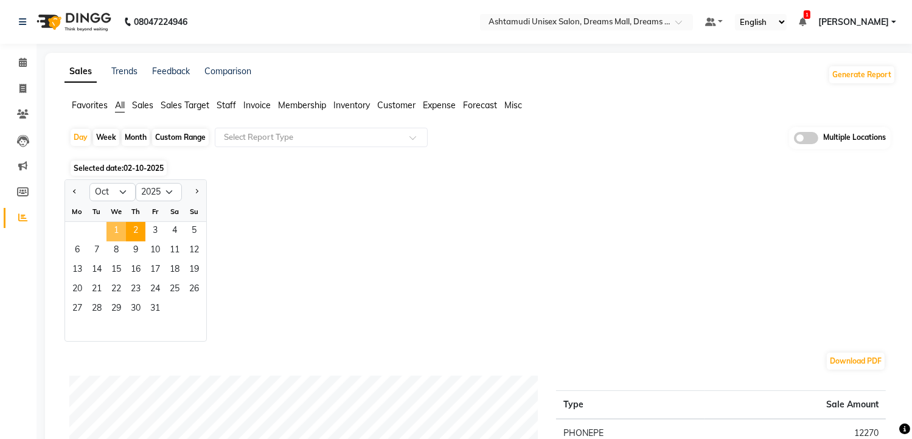
click at [115, 227] on span "1" at bounding box center [115, 231] width 19 height 19
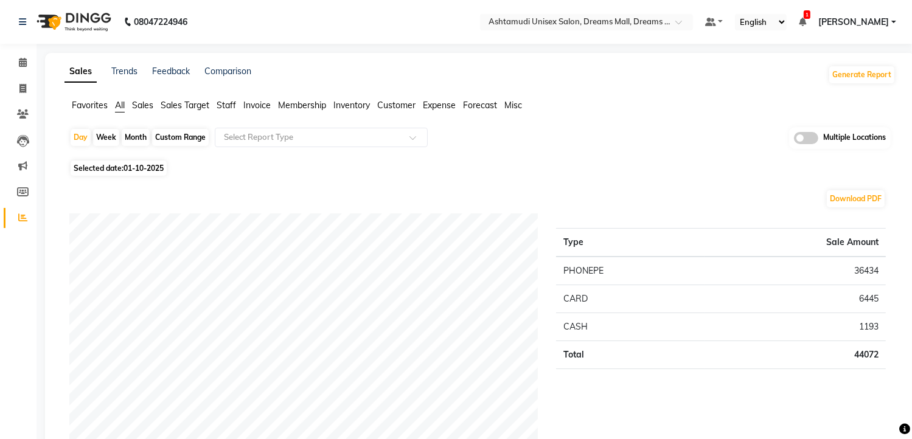
click at [125, 164] on span "01-10-2025" at bounding box center [143, 168] width 40 height 9
select select "10"
select select "2025"
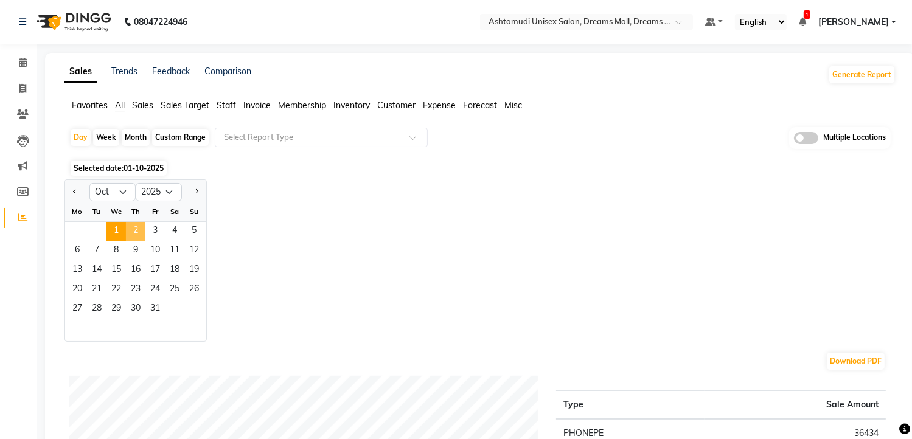
click at [133, 234] on span "2" at bounding box center [135, 231] width 19 height 19
